Goal: Information Seeking & Learning: Learn about a topic

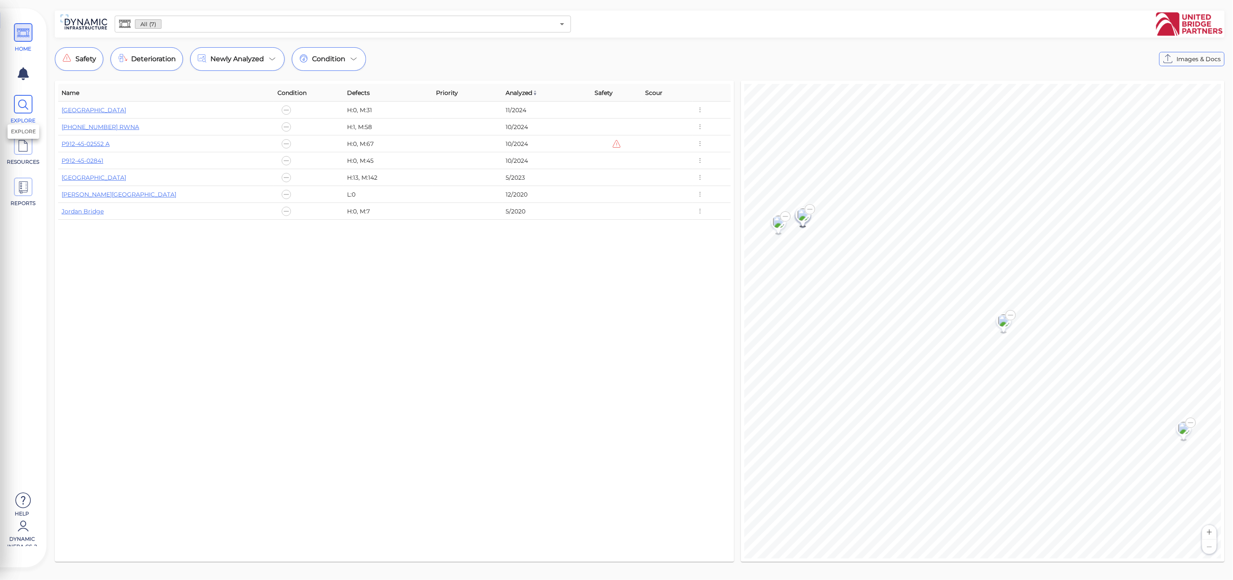
click at [21, 108] on icon at bounding box center [23, 104] width 13 height 19
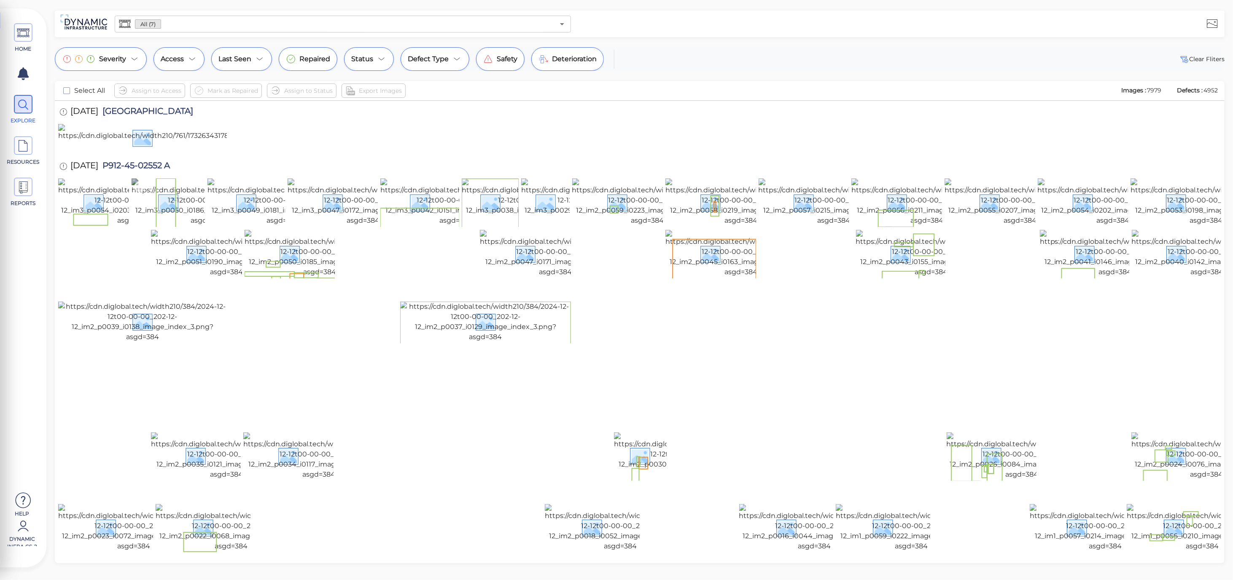
click at [203, 226] on img at bounding box center [207, 201] width 151 height 47
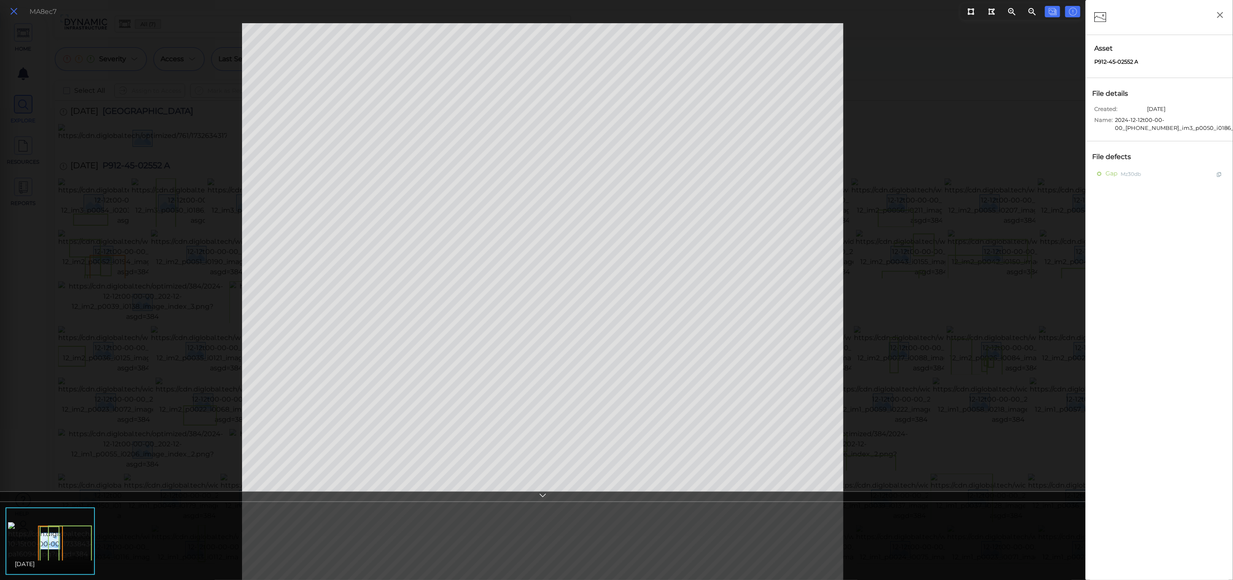
click at [13, 14] on icon at bounding box center [13, 11] width 9 height 11
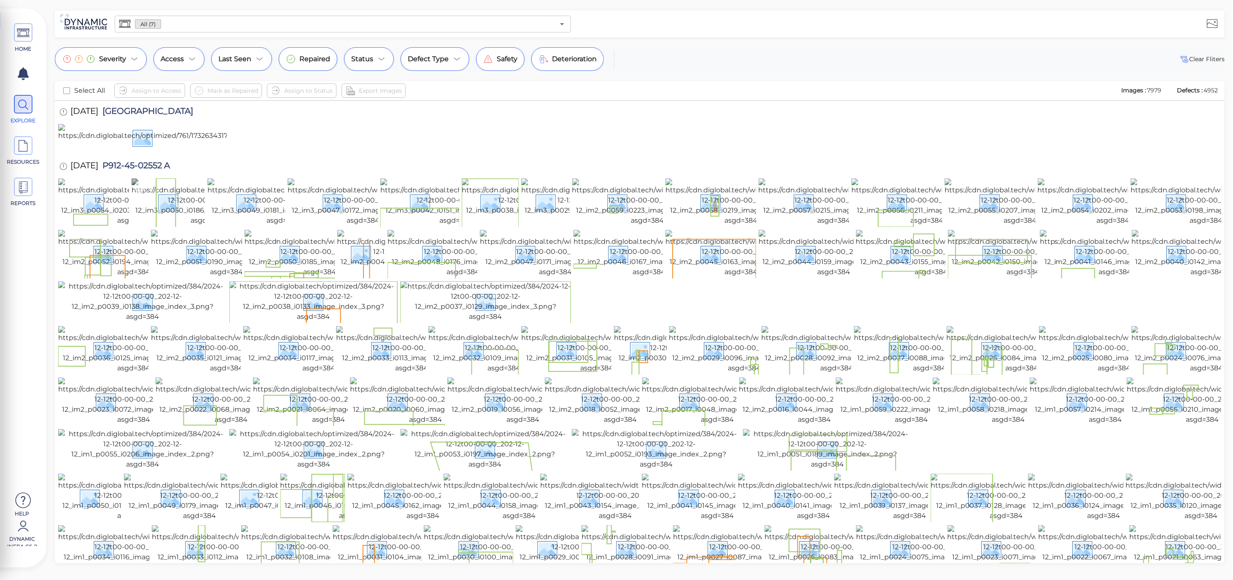
click at [180, 226] on img at bounding box center [207, 201] width 151 height 47
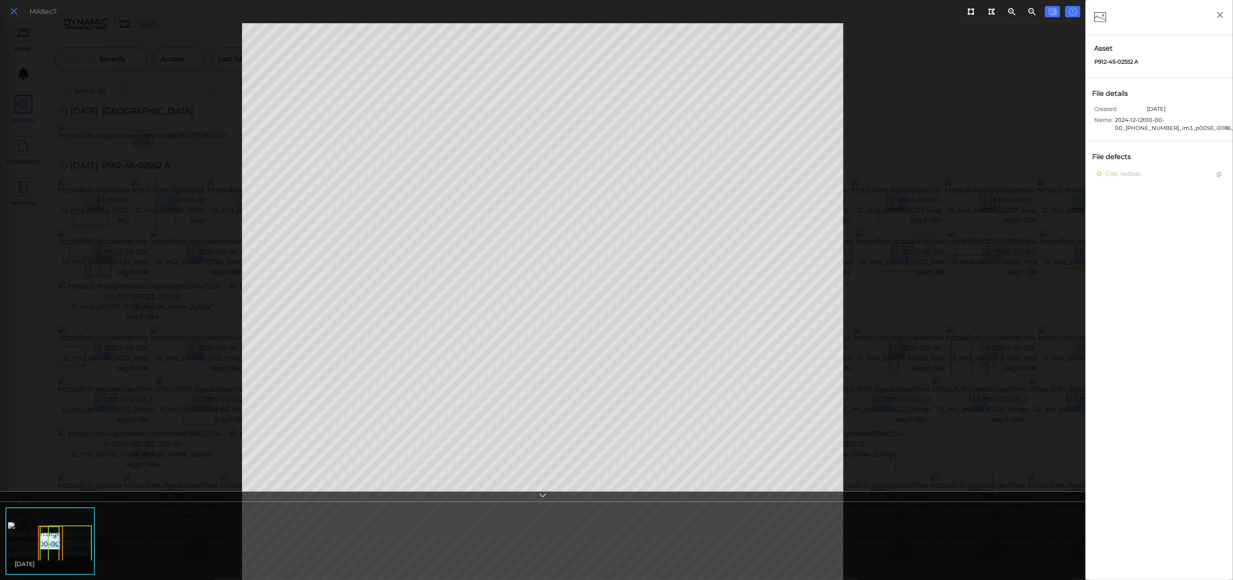
click at [13, 12] on icon at bounding box center [13, 11] width 9 height 11
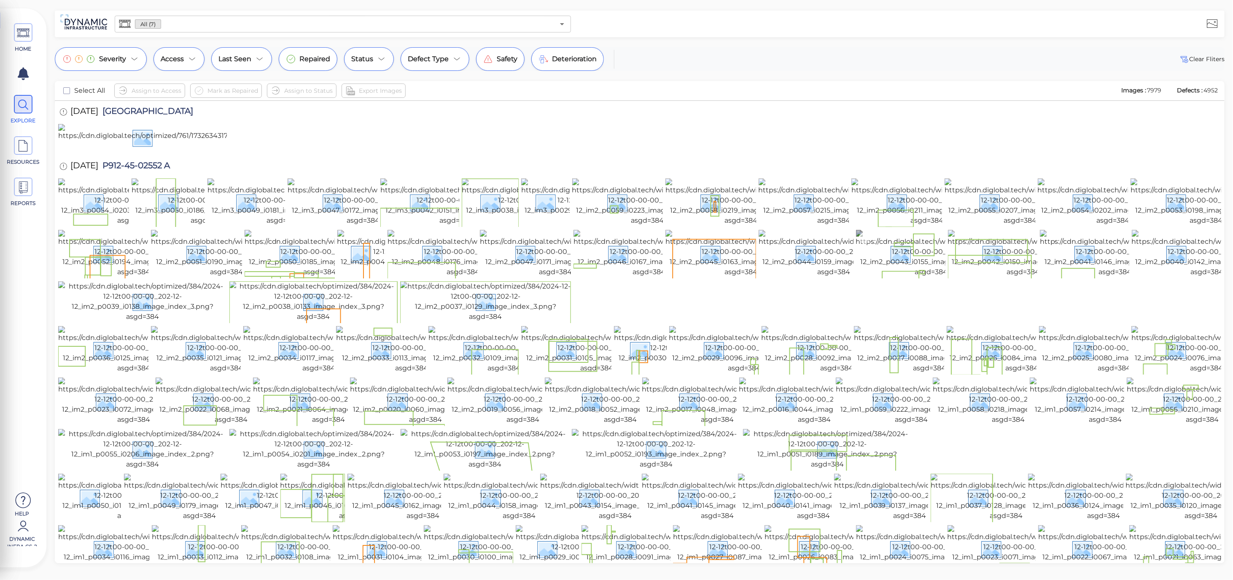
drag, startPoint x: 914, startPoint y: 382, endPoint x: 925, endPoint y: 414, distance: 34.3
click at [915, 277] on img at bounding box center [931, 253] width 151 height 47
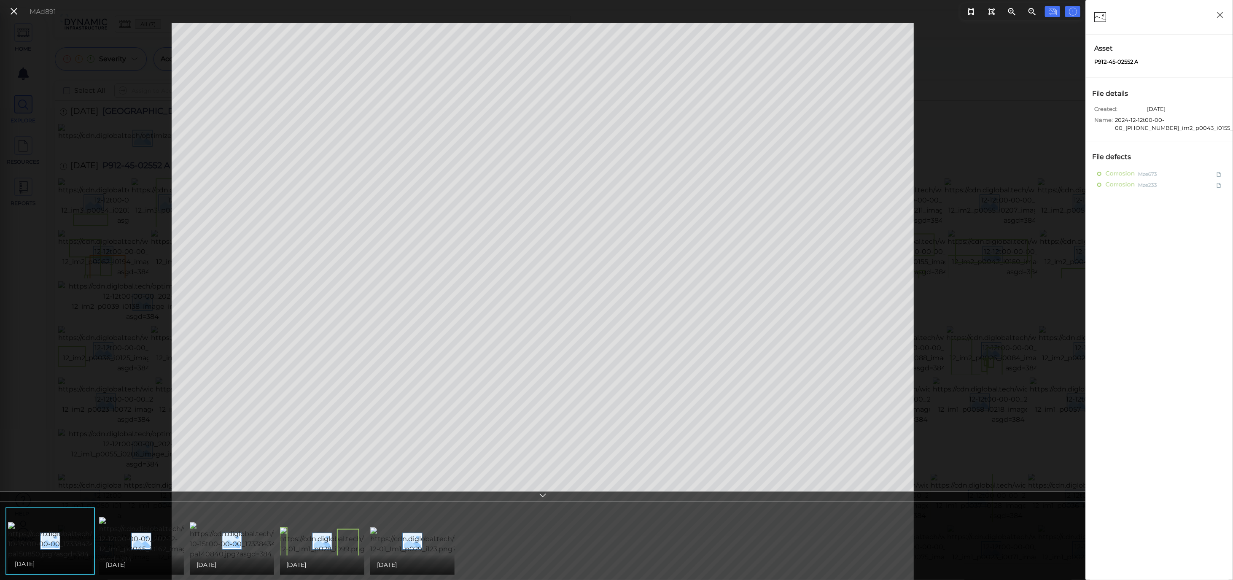
drag, startPoint x: 1191, startPoint y: 106, endPoint x: 1130, endPoint y: 115, distance: 61.3
click at [1130, 115] on div "Created: [DATE]" at bounding box center [1161, 110] width 134 height 11
click at [9, 11] on icon at bounding box center [13, 11] width 9 height 11
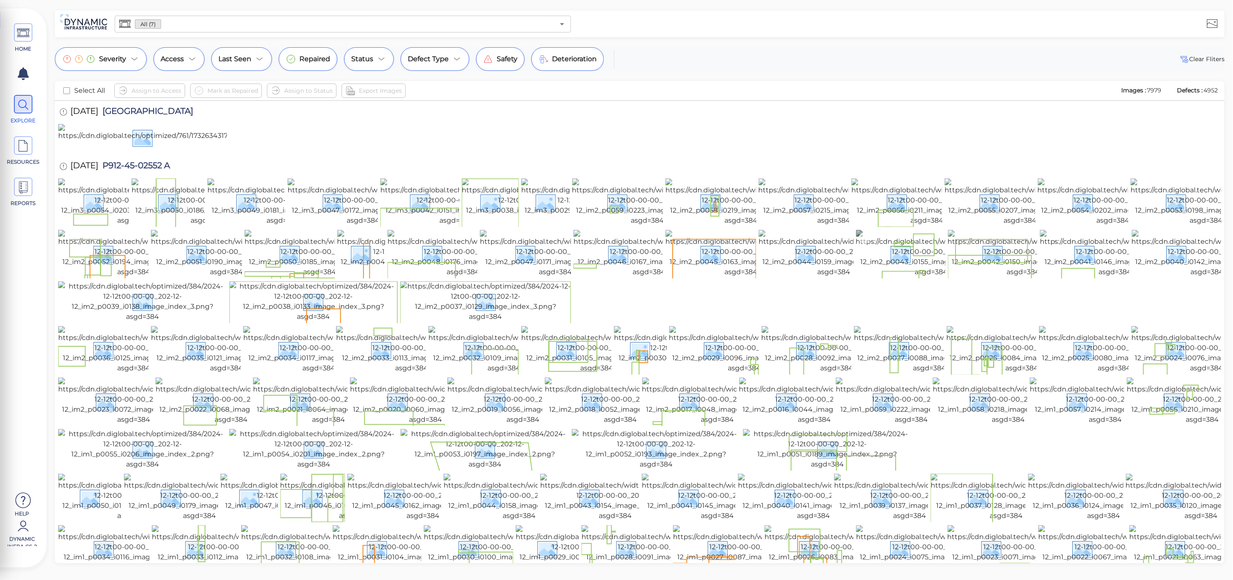
click at [889, 277] on img at bounding box center [931, 253] width 151 height 47
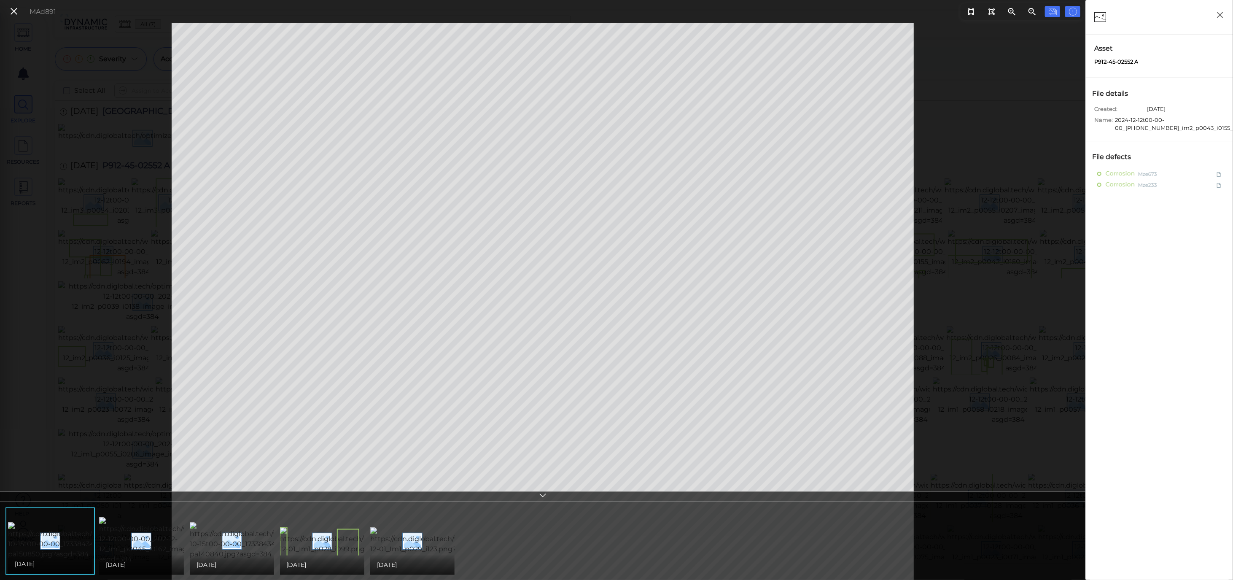
drag, startPoint x: 1177, startPoint y: 107, endPoint x: 1196, endPoint y: 107, distance: 19.0
click at [1196, 107] on div "Created: [DATE]" at bounding box center [1161, 110] width 134 height 11
click at [16, 14] on icon at bounding box center [13, 11] width 9 height 11
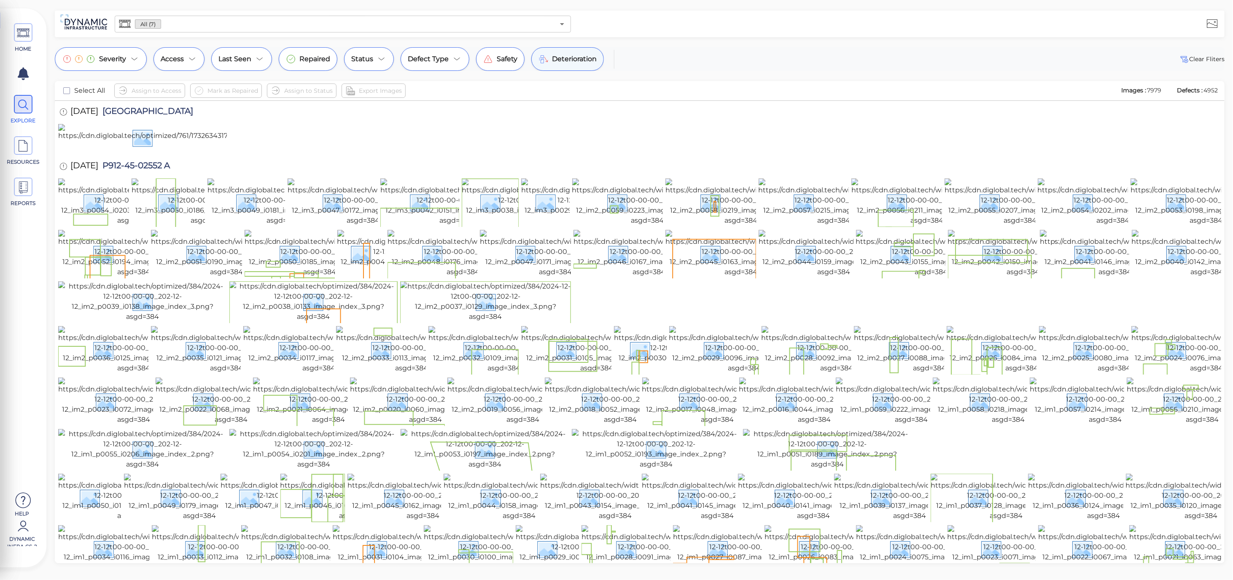
click at [585, 68] on div "Deterioration" at bounding box center [567, 59] width 73 height 24
